Goal: Information Seeking & Learning: Compare options

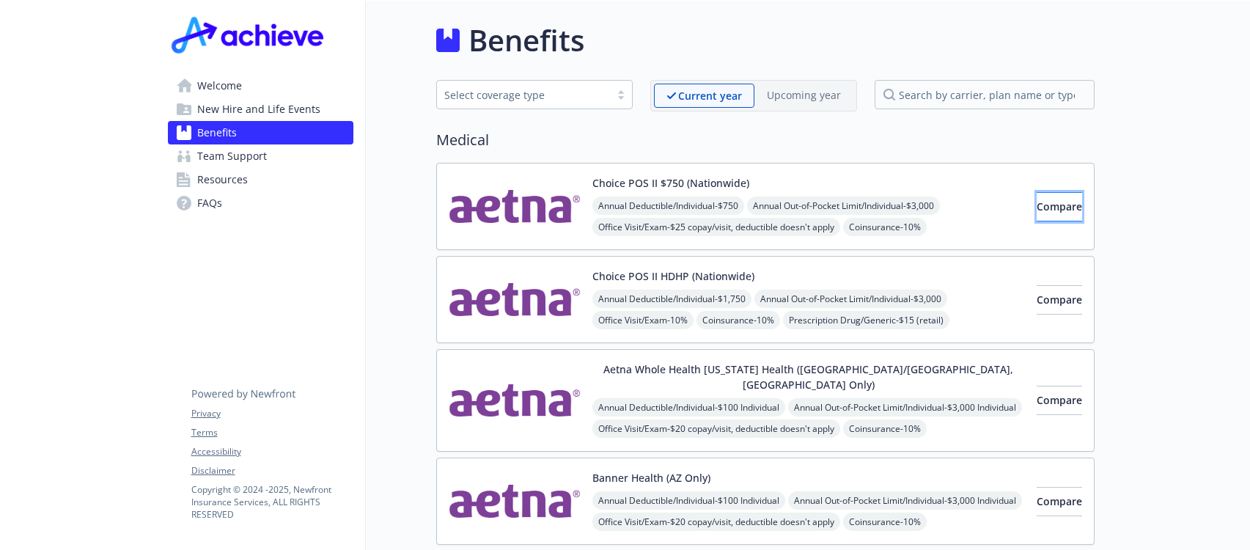
click at [1038, 206] on span "Compare" at bounding box center [1059, 206] width 45 height 14
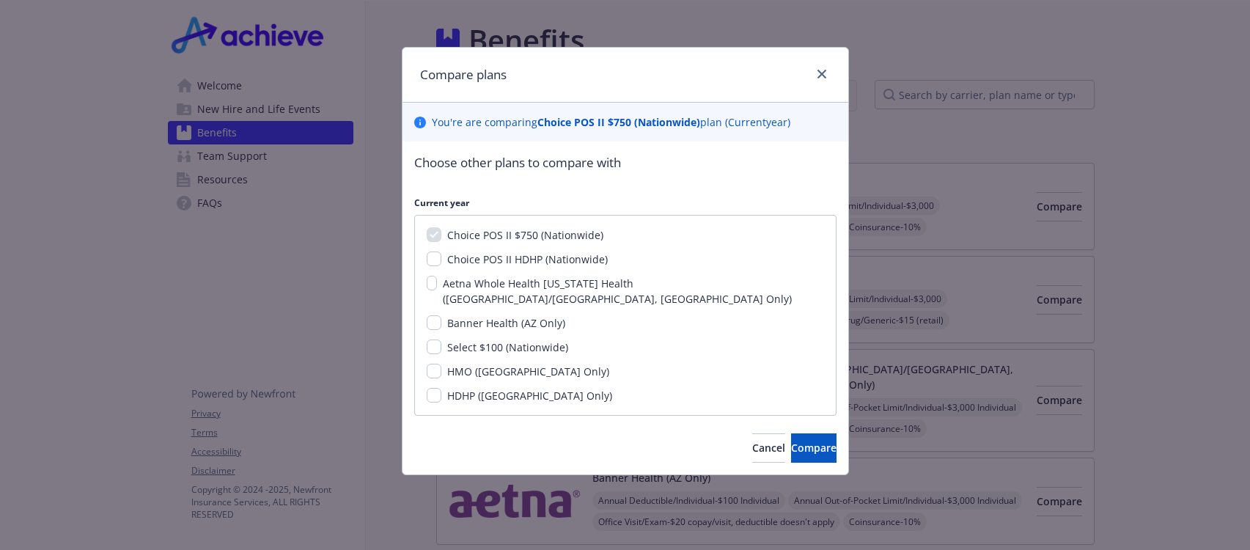
click at [477, 258] on span "Choice POS II HDHP (Nationwide)" at bounding box center [527, 259] width 161 height 14
click at [441, 258] on input "Choice POS II HDHP (Nationwide)" at bounding box center [434, 259] width 15 height 15
checkbox input "true"
click at [516, 340] on span "Select $100 (Nationwide)" at bounding box center [507, 347] width 121 height 14
click at [441, 340] on input "Select $100 (Nationwide)" at bounding box center [434, 347] width 15 height 15
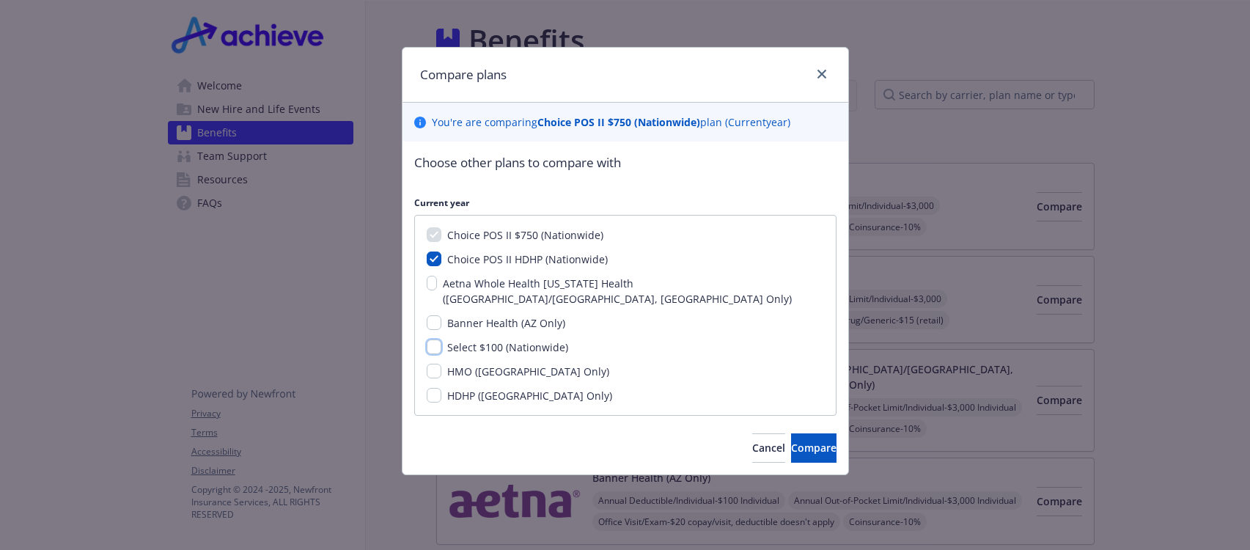
checkbox input "true"
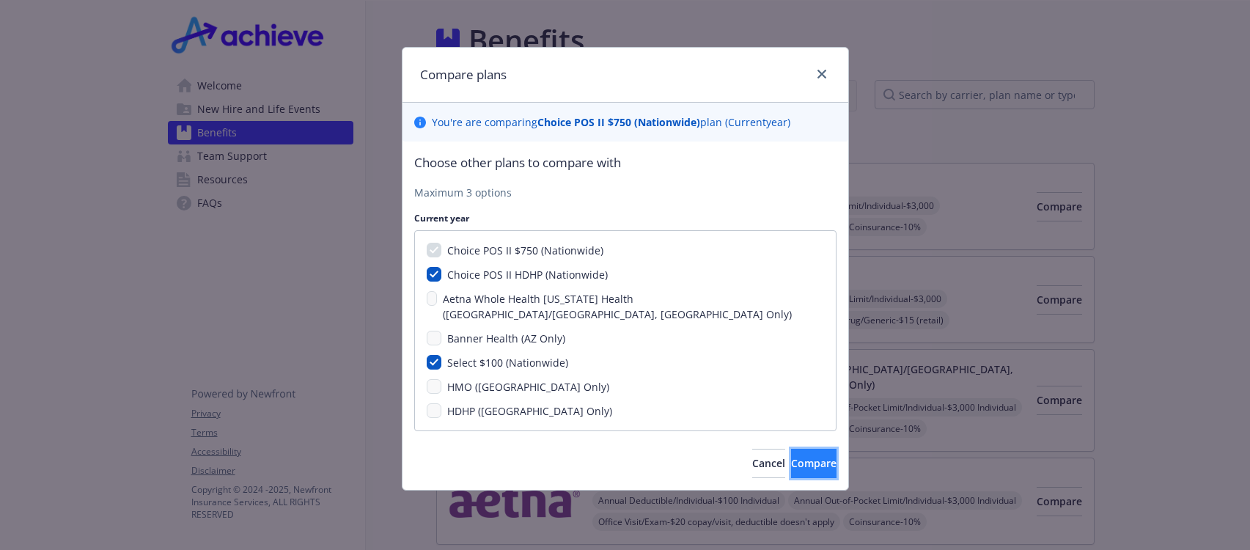
click at [791, 456] on span "Compare" at bounding box center [813, 463] width 45 height 14
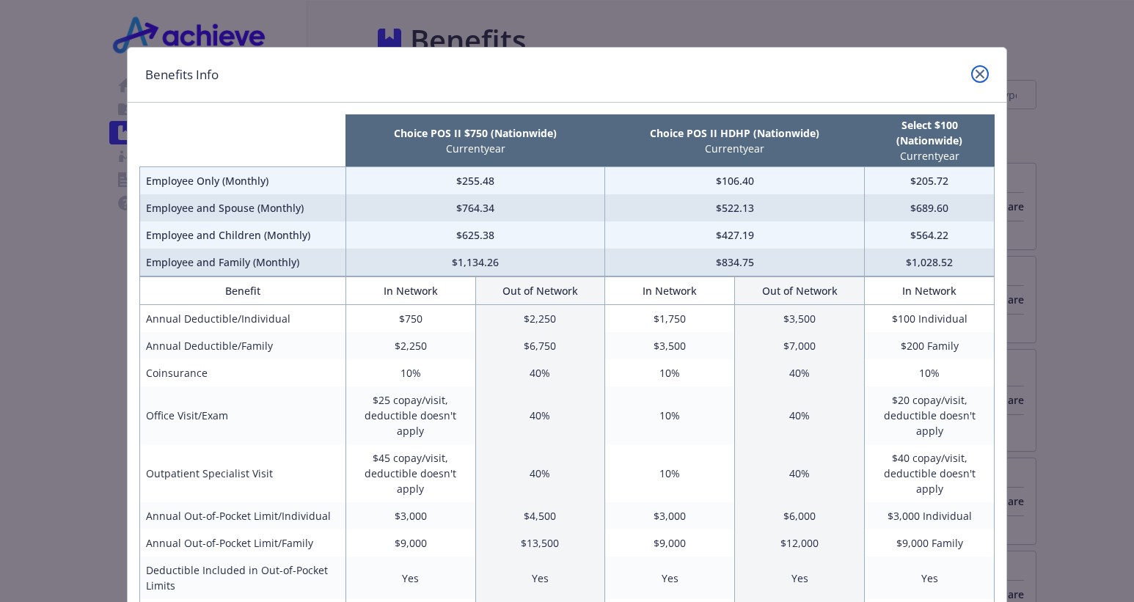
click at [971, 72] on link "close" at bounding box center [980, 74] width 18 height 18
